Goal: Task Accomplishment & Management: Manage account settings

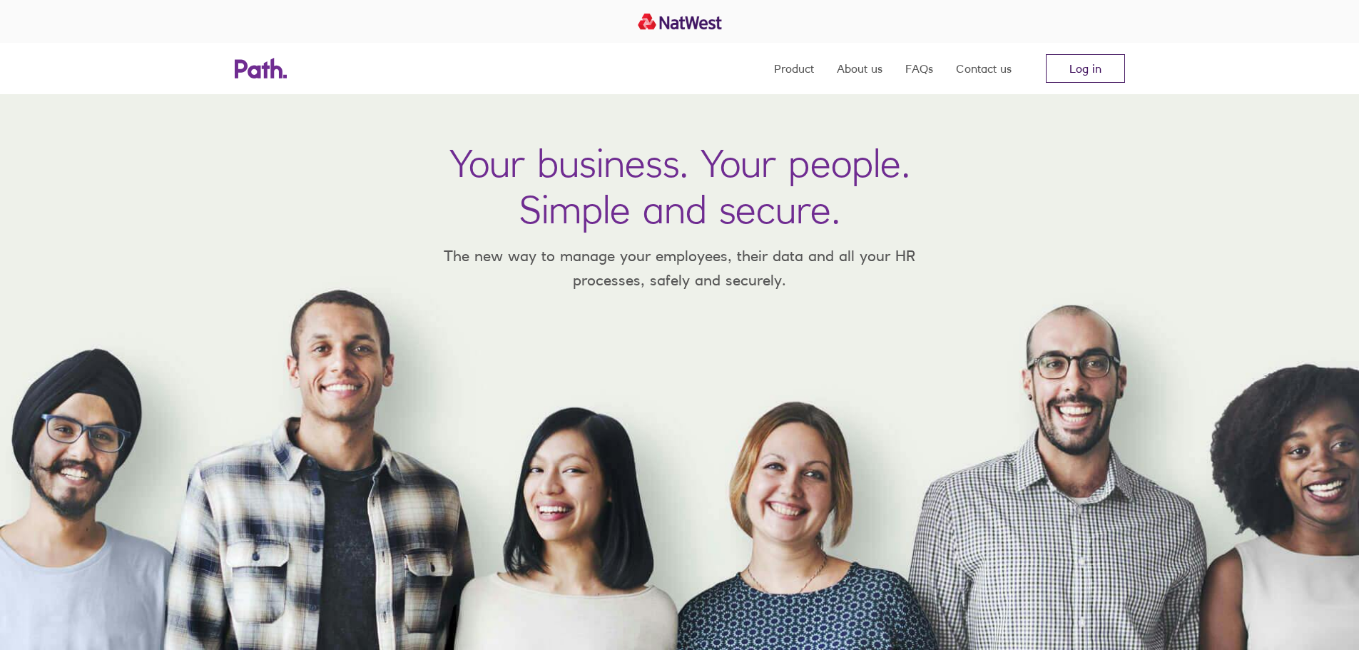
click at [1046, 61] on link "Log in" at bounding box center [1085, 68] width 79 height 29
click at [1103, 64] on link "Log in" at bounding box center [1085, 68] width 79 height 29
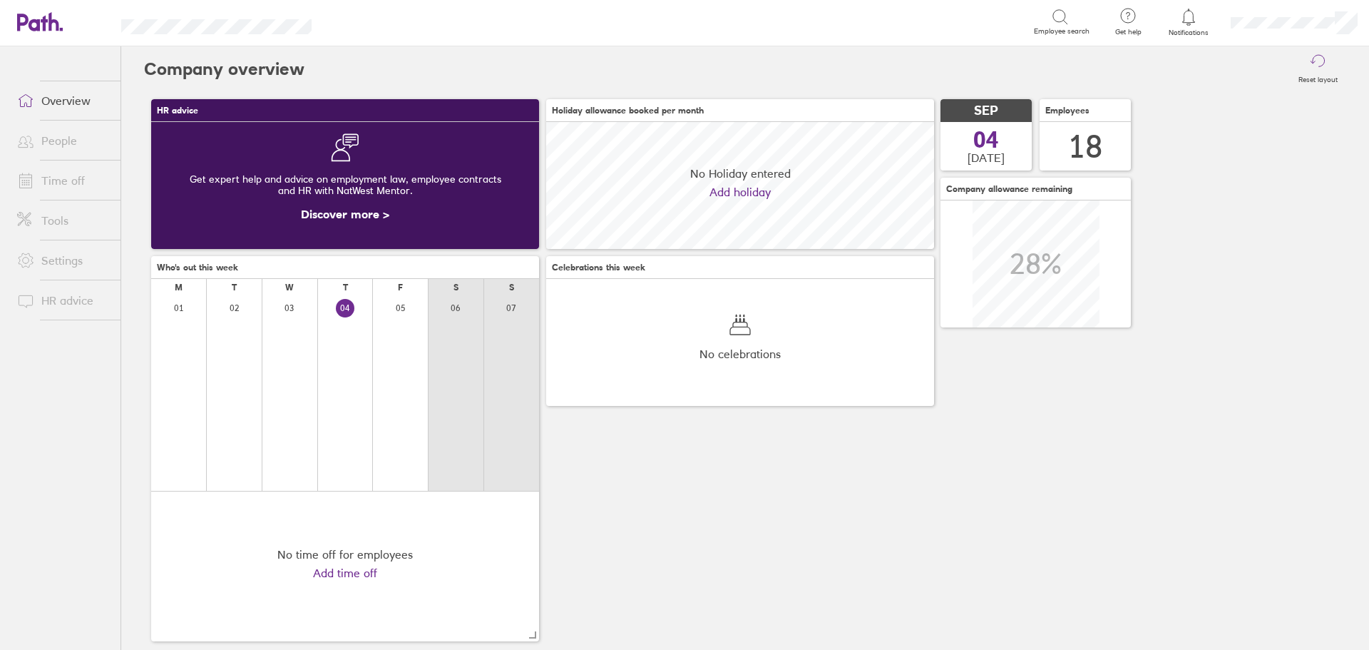
scroll to position [127, 388]
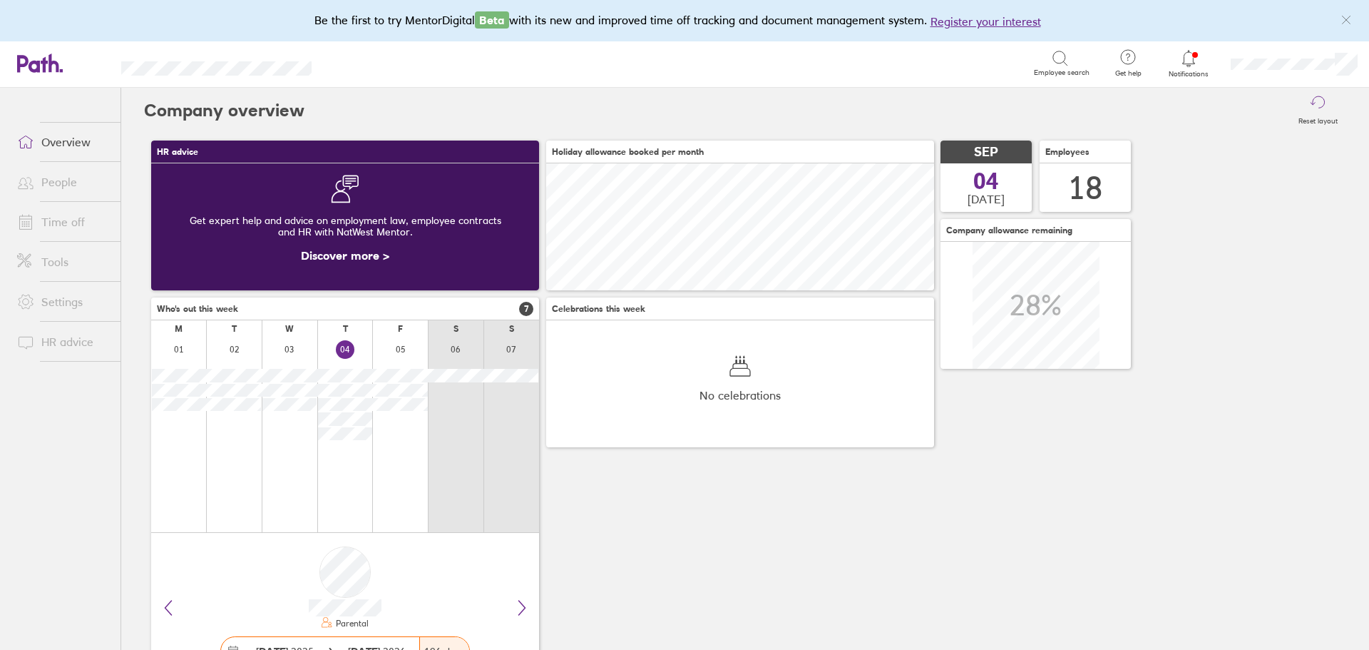
click at [79, 229] on link "Time off" at bounding box center [63, 222] width 115 height 29
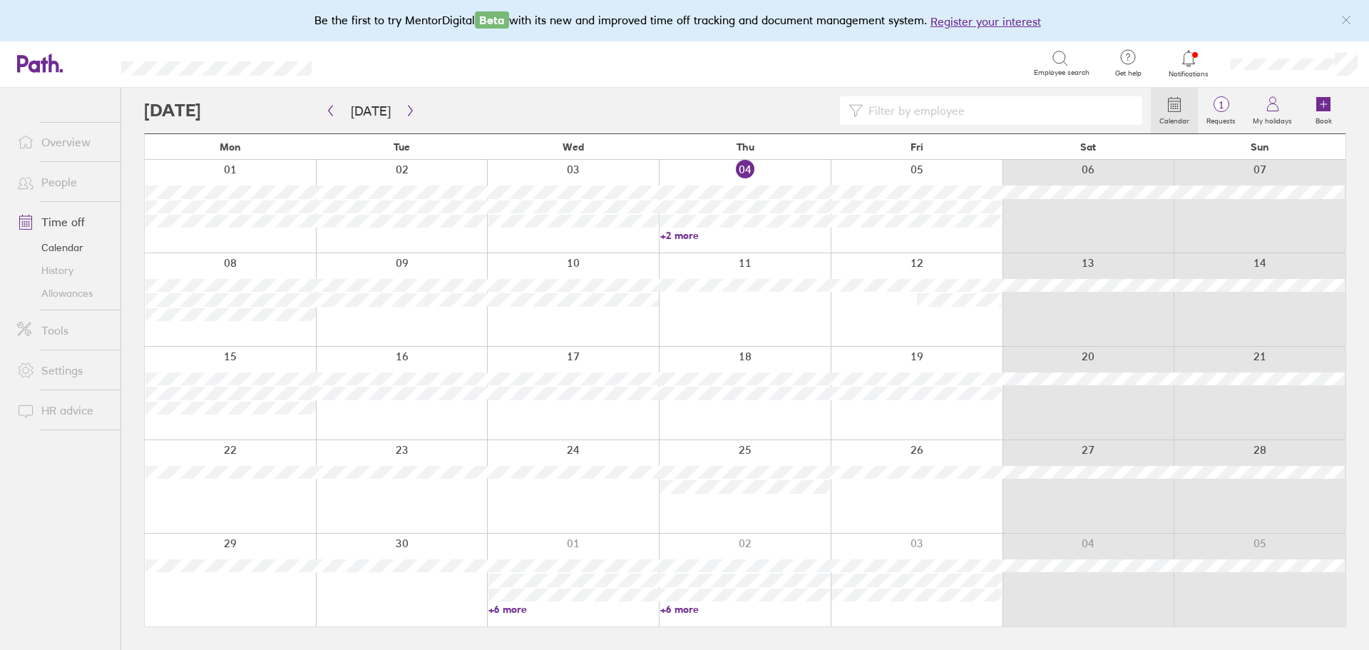
click at [688, 237] on link "+2 more" at bounding box center [745, 235] width 170 height 13
